Goal: Task Accomplishment & Management: Manage account settings

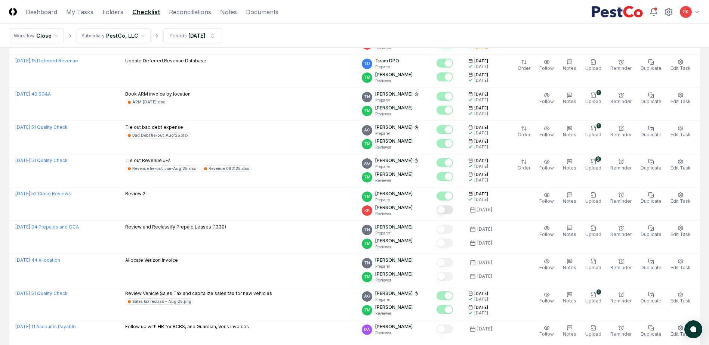
scroll to position [673, 0]
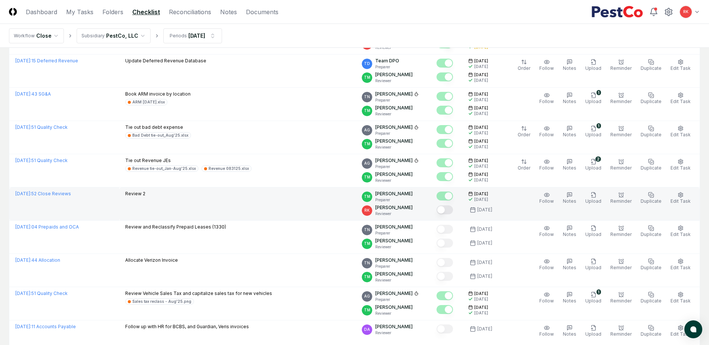
drag, startPoint x: 449, startPoint y: 211, endPoint x: 358, endPoint y: 209, distance: 90.5
click at [449, 211] on button "Mark complete" at bounding box center [445, 210] width 16 height 9
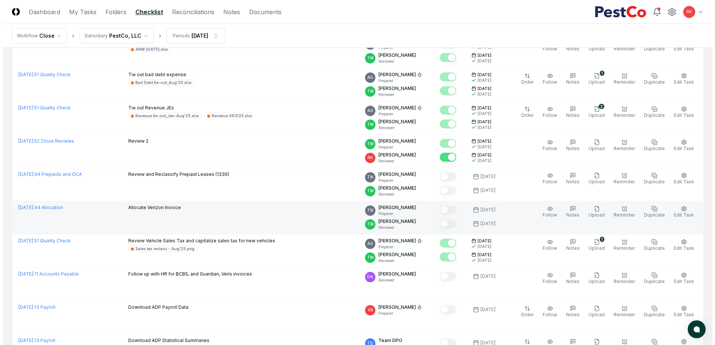
scroll to position [710, 0]
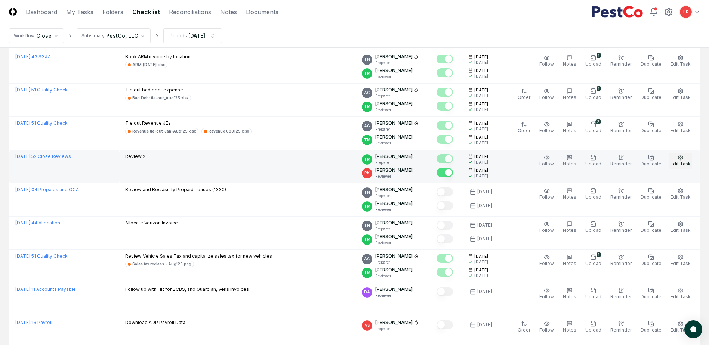
click at [679, 158] on icon "button" at bounding box center [681, 158] width 6 height 6
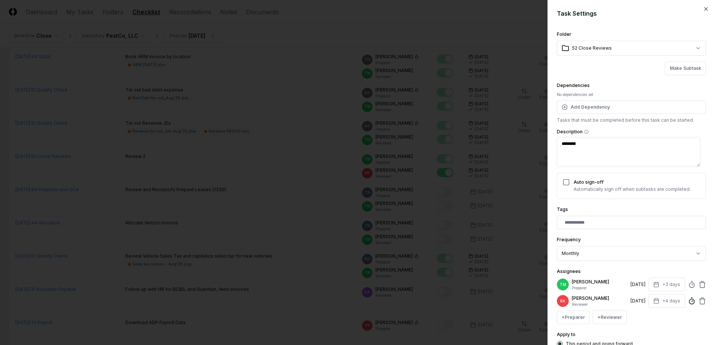
click at [688, 305] on icon at bounding box center [691, 301] width 7 height 7
type textarea "*"
type input "*"
type textarea "*"
type input "*****"
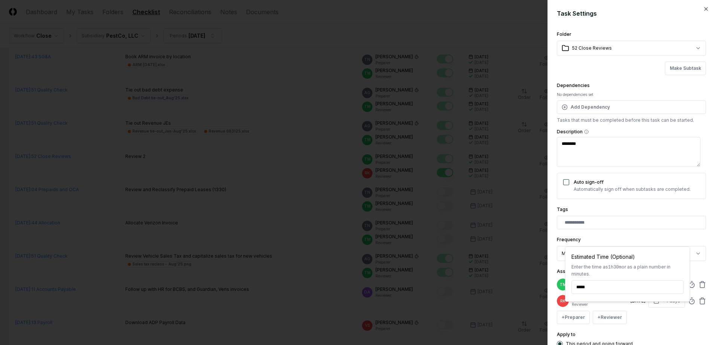
click at [631, 24] on form "**********" at bounding box center [631, 203] width 149 height 388
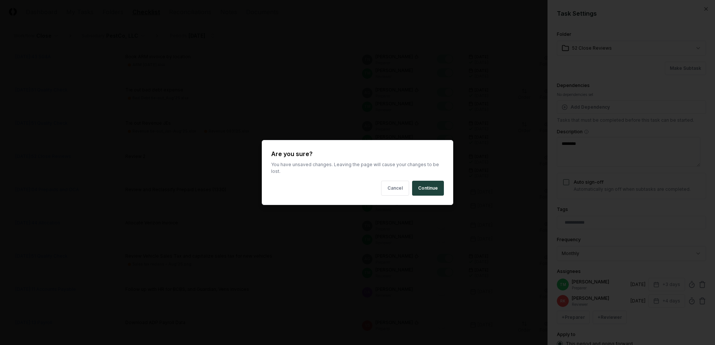
click at [467, 105] on body "CloseCore Dashboard My Tasks Folders Checklist Reconciliations Notes Documents …" at bounding box center [354, 137] width 709 height 1695
click at [390, 184] on button "Cancel" at bounding box center [395, 188] width 28 height 15
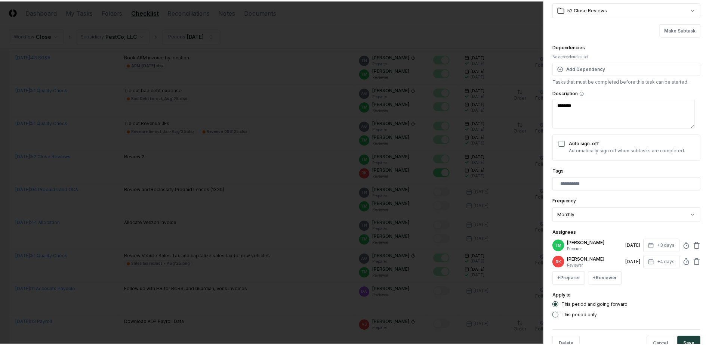
scroll to position [66, 0]
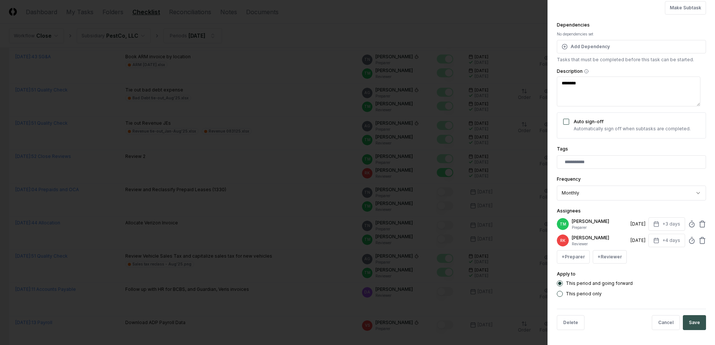
click at [689, 325] on button "Save" at bounding box center [694, 323] width 23 height 15
type textarea "*"
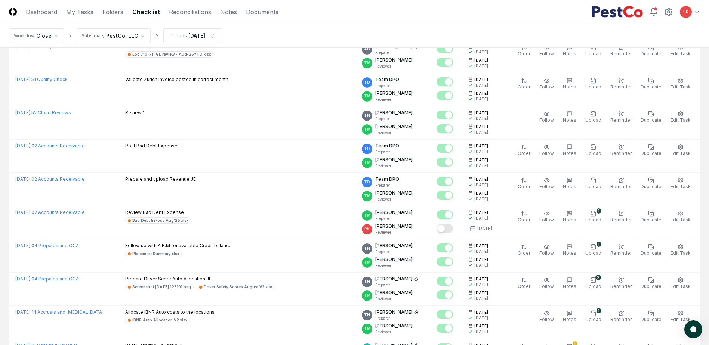
scroll to position [336, 0]
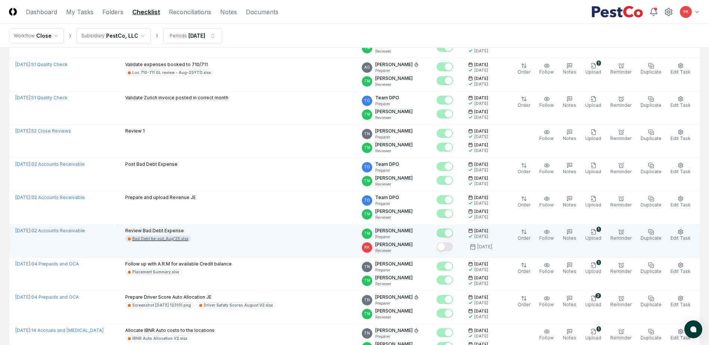
click at [174, 239] on div "Bad Debt tie-out_Aug'25.xlsx" at bounding box center [160, 239] width 56 height 6
click at [444, 248] on td at bounding box center [447, 241] width 32 height 33
click at [447, 248] on button "Mark complete" at bounding box center [445, 247] width 16 height 9
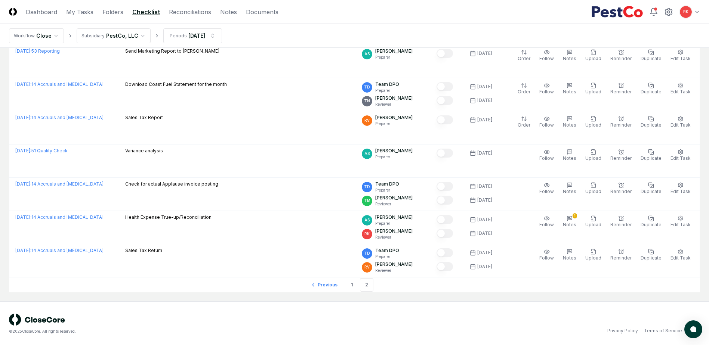
scroll to position [1349, 0]
click at [351, 284] on link "1" at bounding box center [351, 283] width 13 height 13
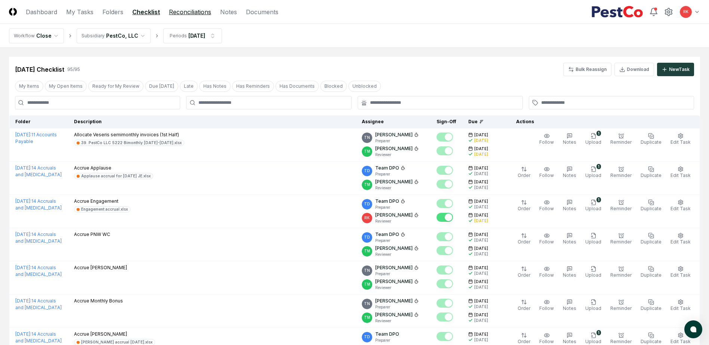
click at [196, 10] on link "Reconciliations" at bounding box center [190, 11] width 42 height 9
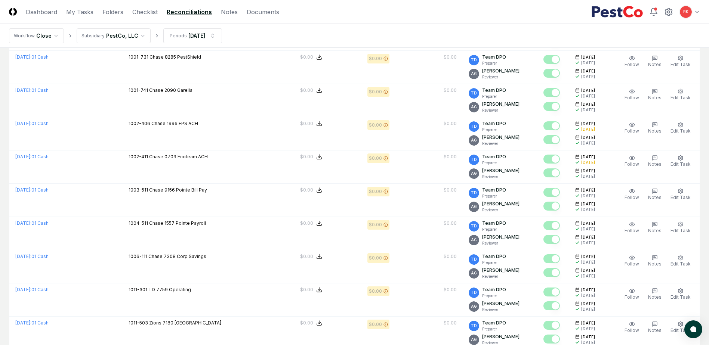
scroll to position [1517, 0]
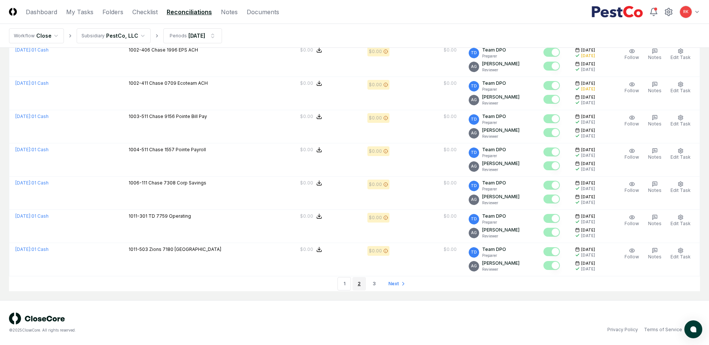
click at [362, 284] on link "2" at bounding box center [359, 283] width 13 height 13
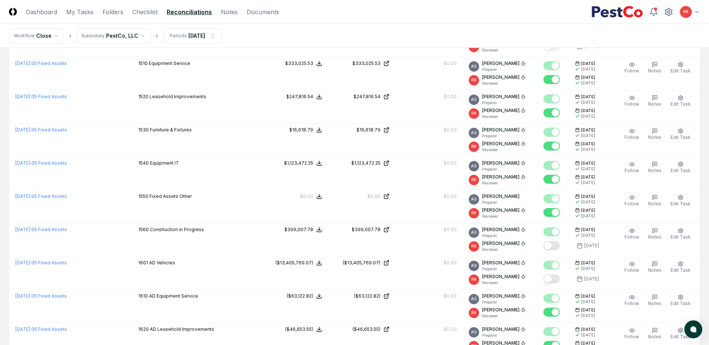
scroll to position [1084, 0]
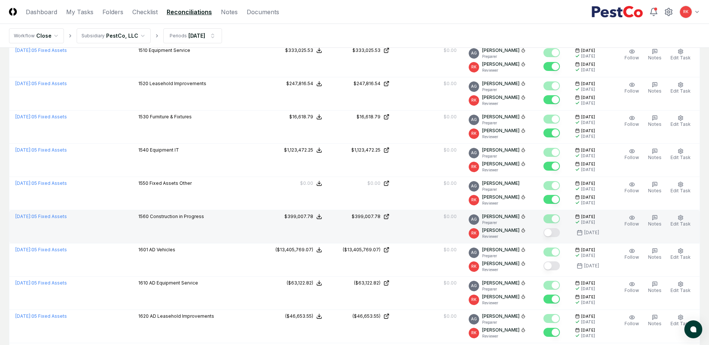
click at [551, 233] on button "Mark complete" at bounding box center [552, 232] width 16 height 9
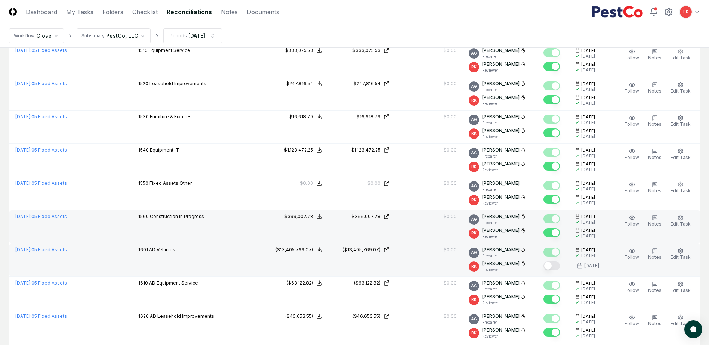
click at [557, 267] on button "Mark complete" at bounding box center [552, 266] width 16 height 9
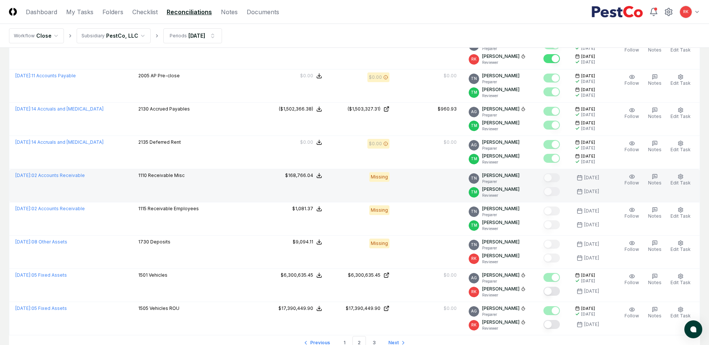
scroll to position [1495, 0]
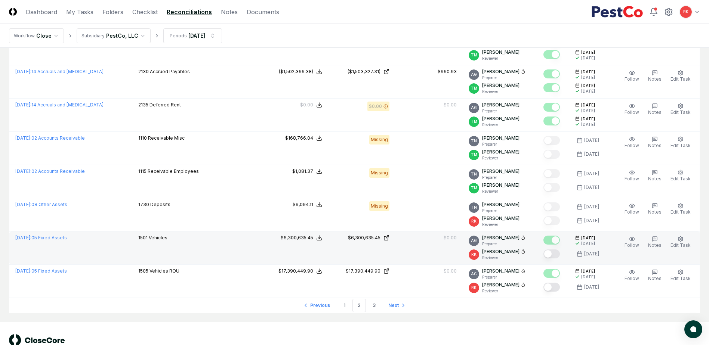
click at [550, 253] on button "Mark complete" at bounding box center [552, 254] width 16 height 9
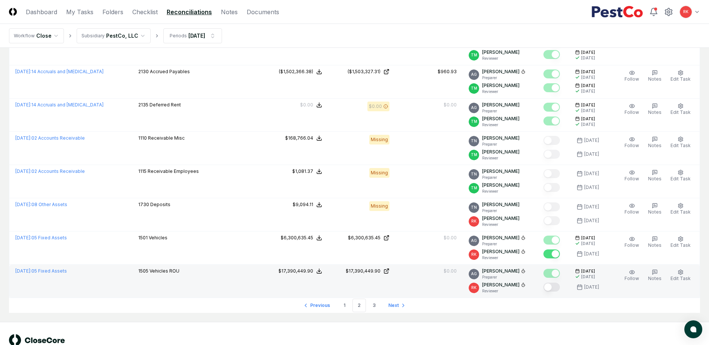
click at [554, 286] on button "Mark complete" at bounding box center [552, 287] width 16 height 9
click at [378, 308] on link "3" at bounding box center [374, 305] width 13 height 13
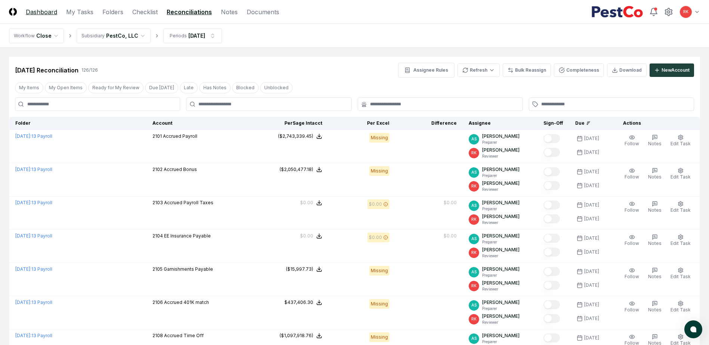
click at [48, 11] on link "Dashboard" at bounding box center [41, 11] width 31 height 9
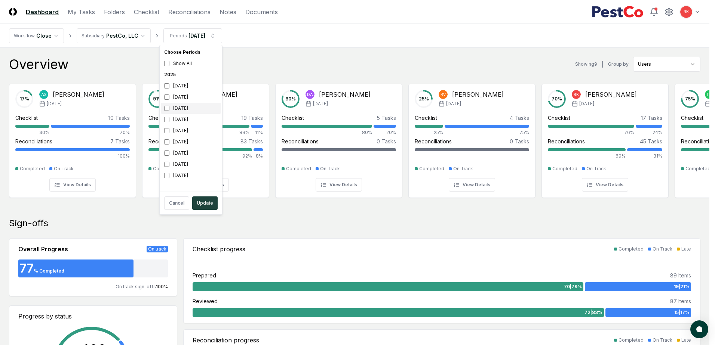
click at [170, 108] on div "[DATE]" at bounding box center [190, 108] width 59 height 11
click at [213, 205] on button "Update" at bounding box center [204, 203] width 25 height 13
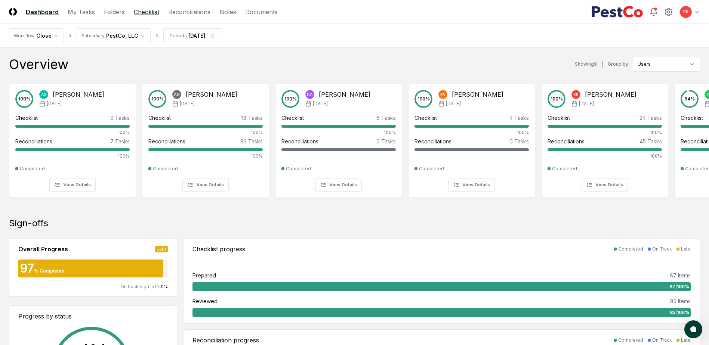
click at [154, 8] on link "Checklist" at bounding box center [146, 11] width 25 height 9
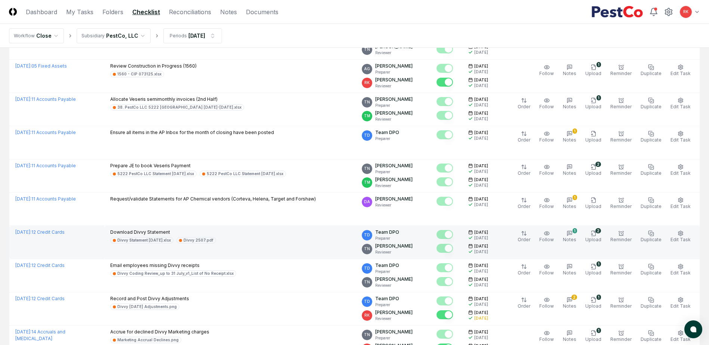
scroll to position [1516, 0]
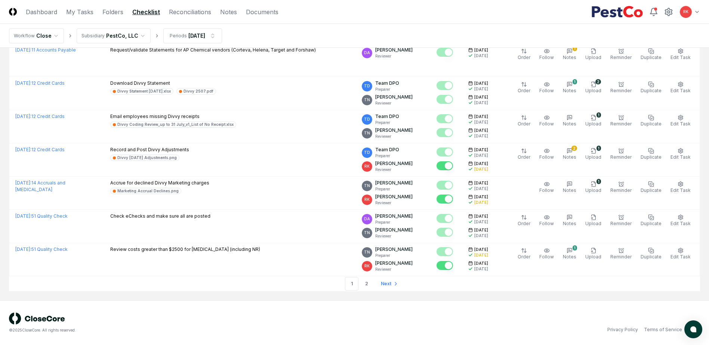
click at [361, 277] on ul "Previous 1 2 Next" at bounding box center [355, 284] width 96 height 15
click at [365, 286] on link "2" at bounding box center [366, 283] width 13 height 13
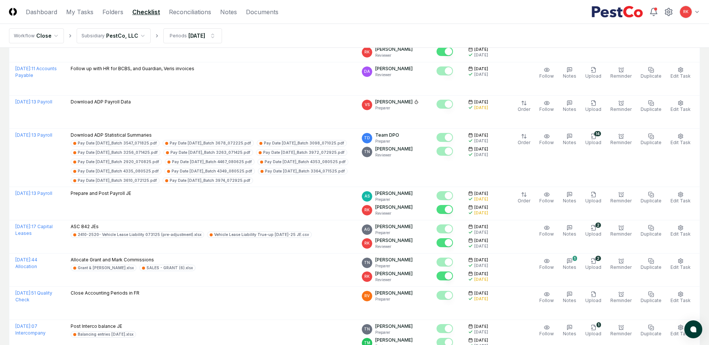
scroll to position [1308, 0]
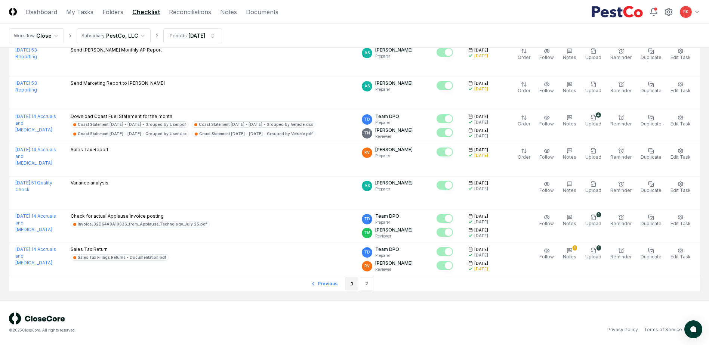
click at [356, 283] on link "1" at bounding box center [351, 283] width 13 height 13
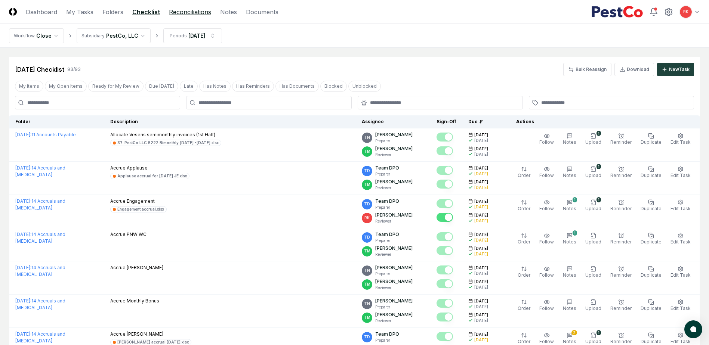
click at [186, 16] on link "Reconciliations" at bounding box center [190, 11] width 42 height 9
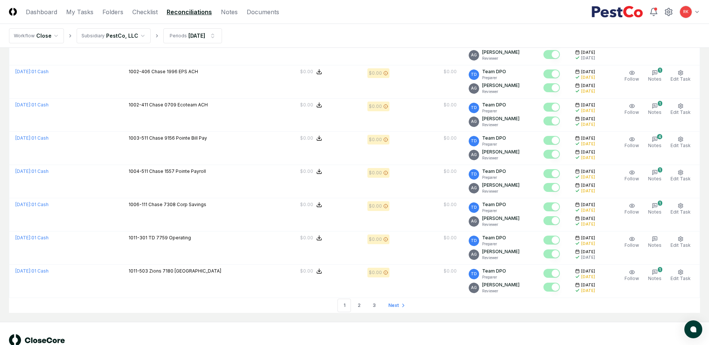
scroll to position [1517, 0]
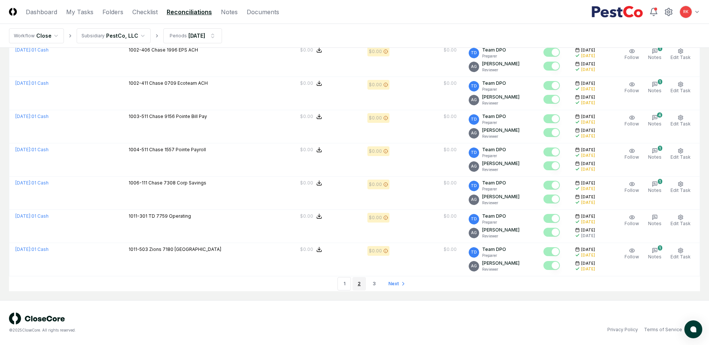
click at [363, 287] on link "2" at bounding box center [359, 283] width 13 height 13
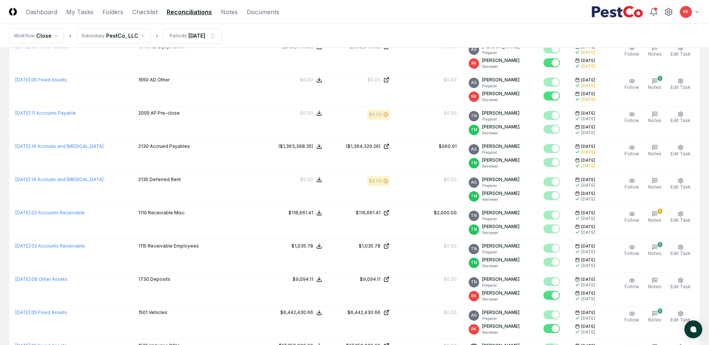
scroll to position [1517, 0]
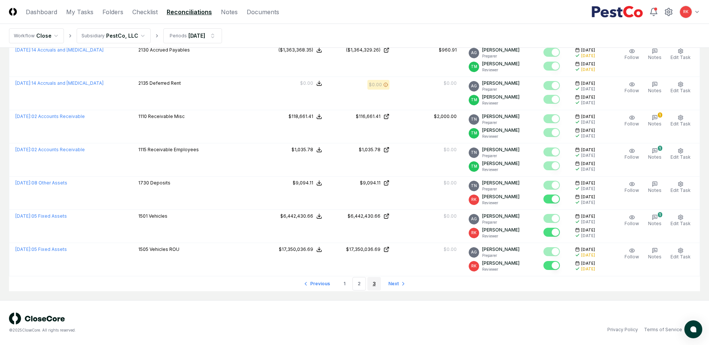
click at [370, 283] on link "3" at bounding box center [374, 283] width 13 height 13
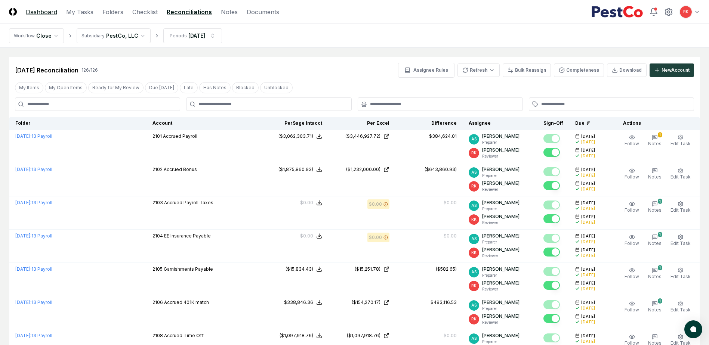
click at [41, 16] on link "Dashboard" at bounding box center [41, 11] width 31 height 9
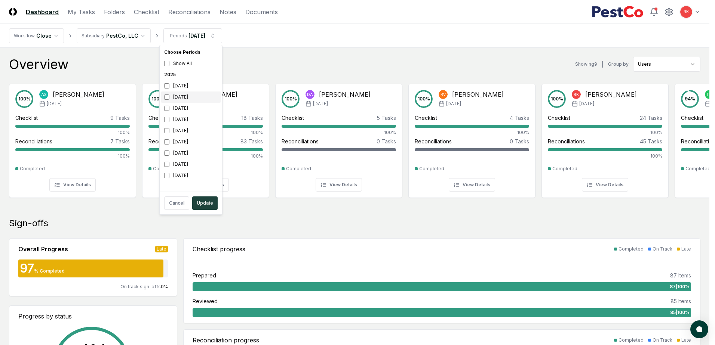
click at [166, 101] on div "[DATE]" at bounding box center [190, 97] width 59 height 11
click at [200, 204] on button "Update" at bounding box center [204, 203] width 25 height 13
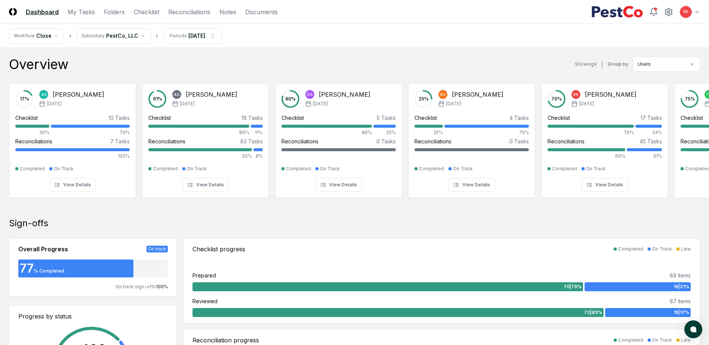
click at [322, 39] on nav "Workflow Close Subsidiary PestCo, LLC Periods [DATE]" at bounding box center [354, 36] width 709 height 24
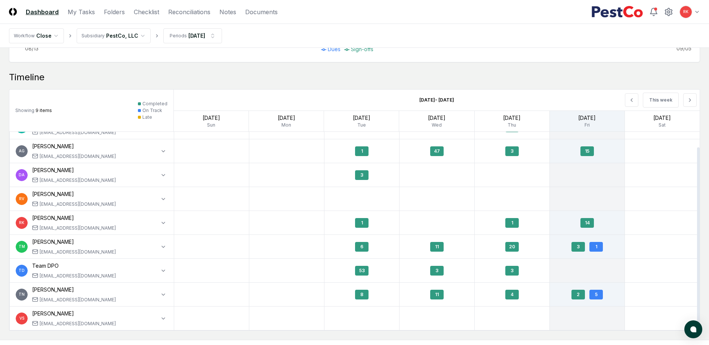
scroll to position [625, 0]
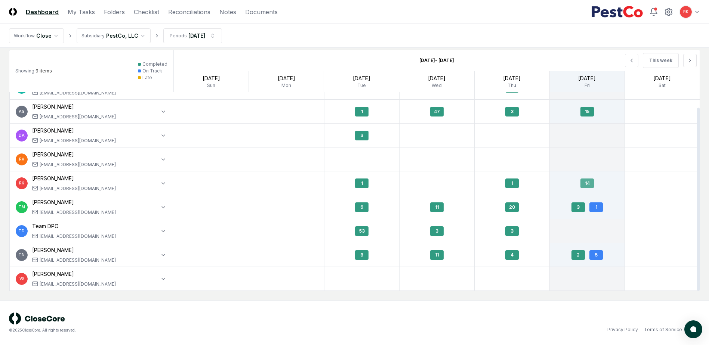
click at [587, 185] on div "14" at bounding box center [587, 184] width 13 height 10
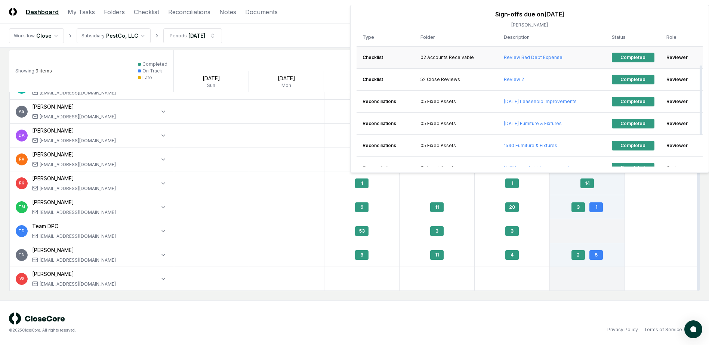
scroll to position [0, 0]
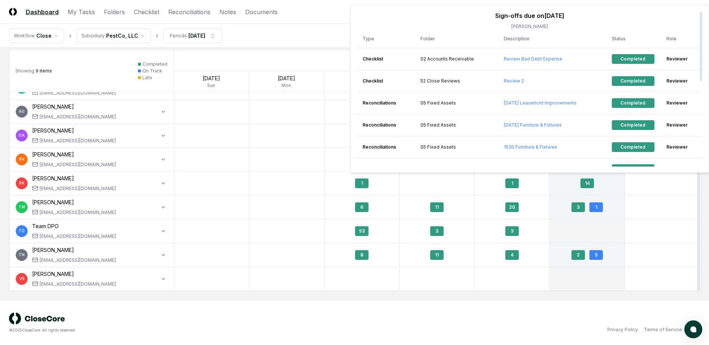
click at [312, 36] on nav "Workflow Close Subsidiary PestCo, LLC Periods [DATE]" at bounding box center [354, 36] width 709 height 24
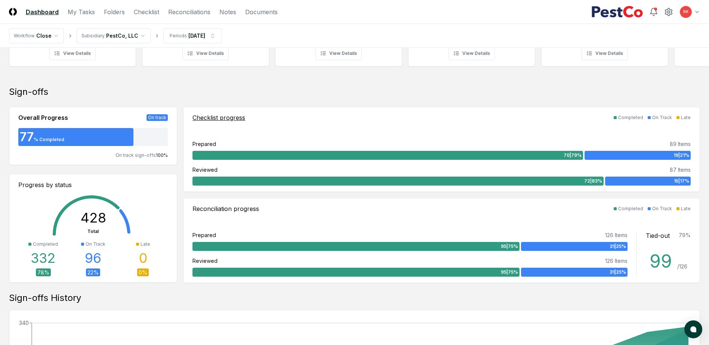
scroll to position [150, 0]
